Goal: Task Accomplishment & Management: Manage account settings

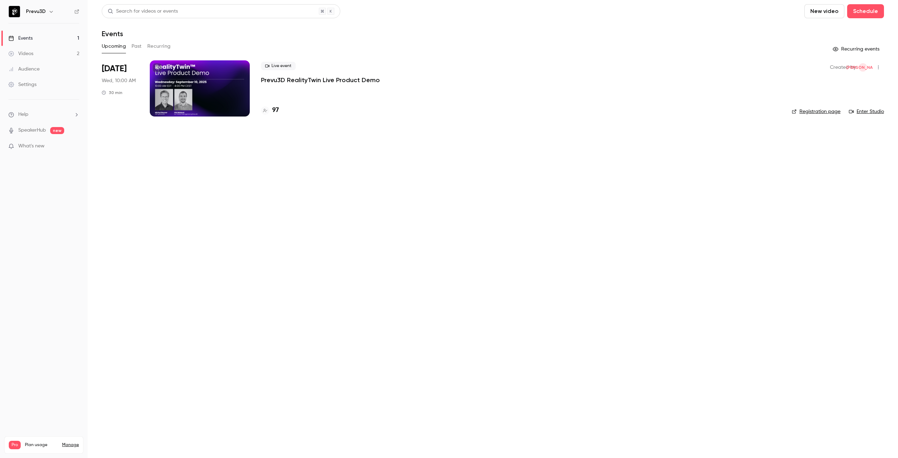
click at [176, 76] on div at bounding box center [200, 88] width 100 height 56
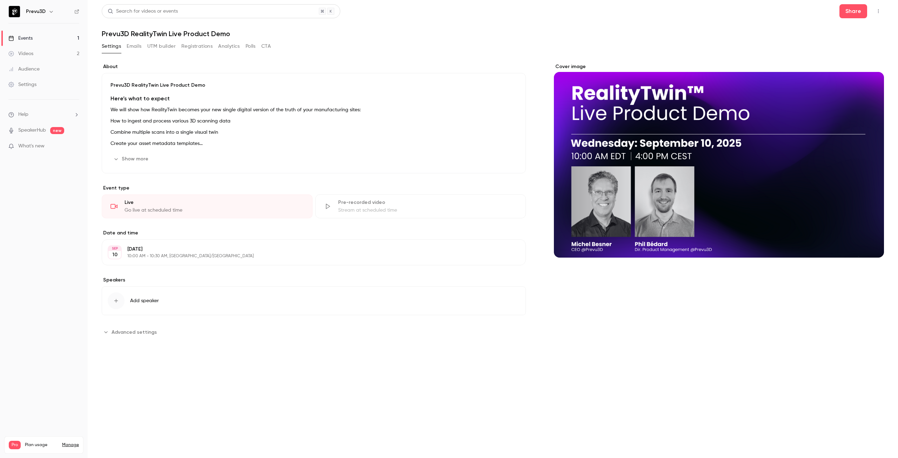
click at [192, 45] on button "Registrations" at bounding box center [196, 46] width 31 height 11
